Goal: Task Accomplishment & Management: Use online tool/utility

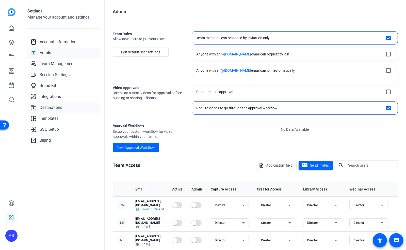
scroll to position [58, 0]
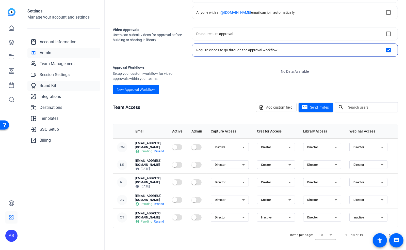
click at [49, 87] on span "Brand Kit" at bounding box center [48, 86] width 17 height 6
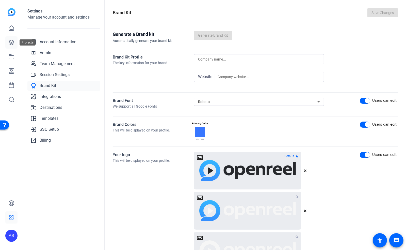
click at [11, 44] on icon at bounding box center [11, 42] width 6 height 6
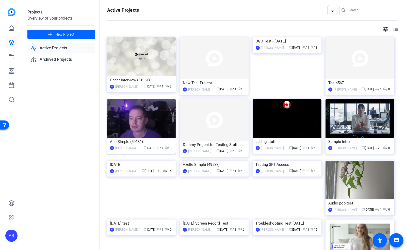
click at [129, 140] on div "Ace Simple (50131)" at bounding box center [141, 142] width 63 height 8
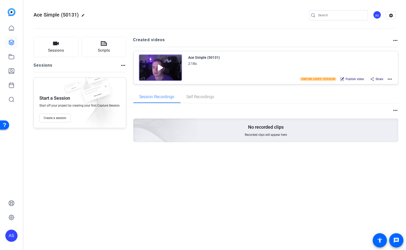
click at [389, 79] on mat-icon "more_horiz" at bounding box center [390, 79] width 6 height 6
click at [369, 85] on span "Edit in Creator" at bounding box center [371, 85] width 35 height 6
click at [390, 78] on mat-icon "more_horiz" at bounding box center [390, 79] width 6 height 6
click at [375, 84] on span "Edit in Creator" at bounding box center [371, 85] width 35 height 6
